Goal: Navigation & Orientation: Find specific page/section

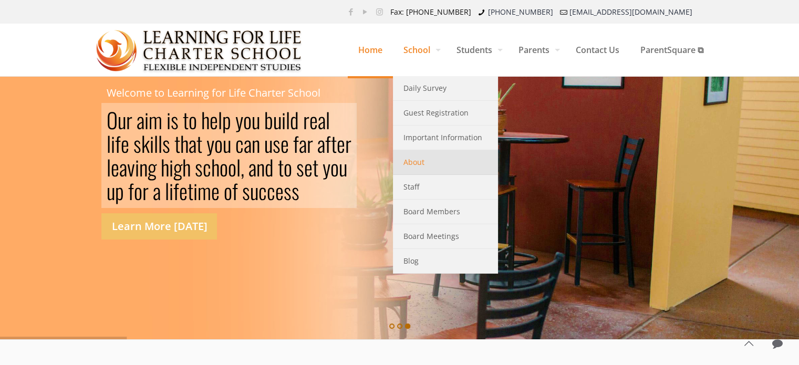
click at [416, 160] on span "About" at bounding box center [413, 162] width 21 height 14
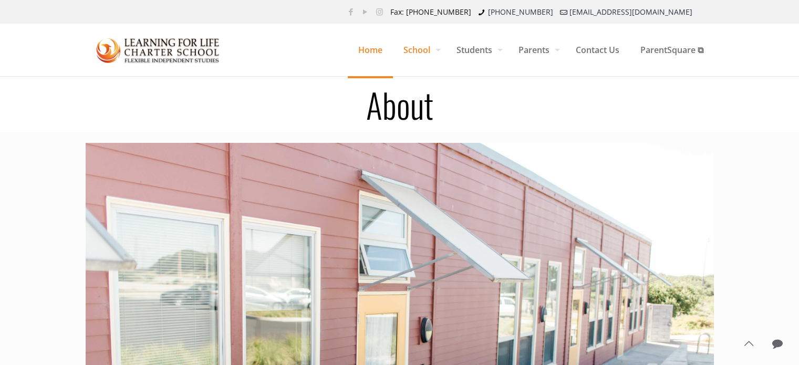
click at [367, 49] on span "Home" at bounding box center [370, 50] width 45 height 32
